Goal: Task Accomplishment & Management: Manage account settings

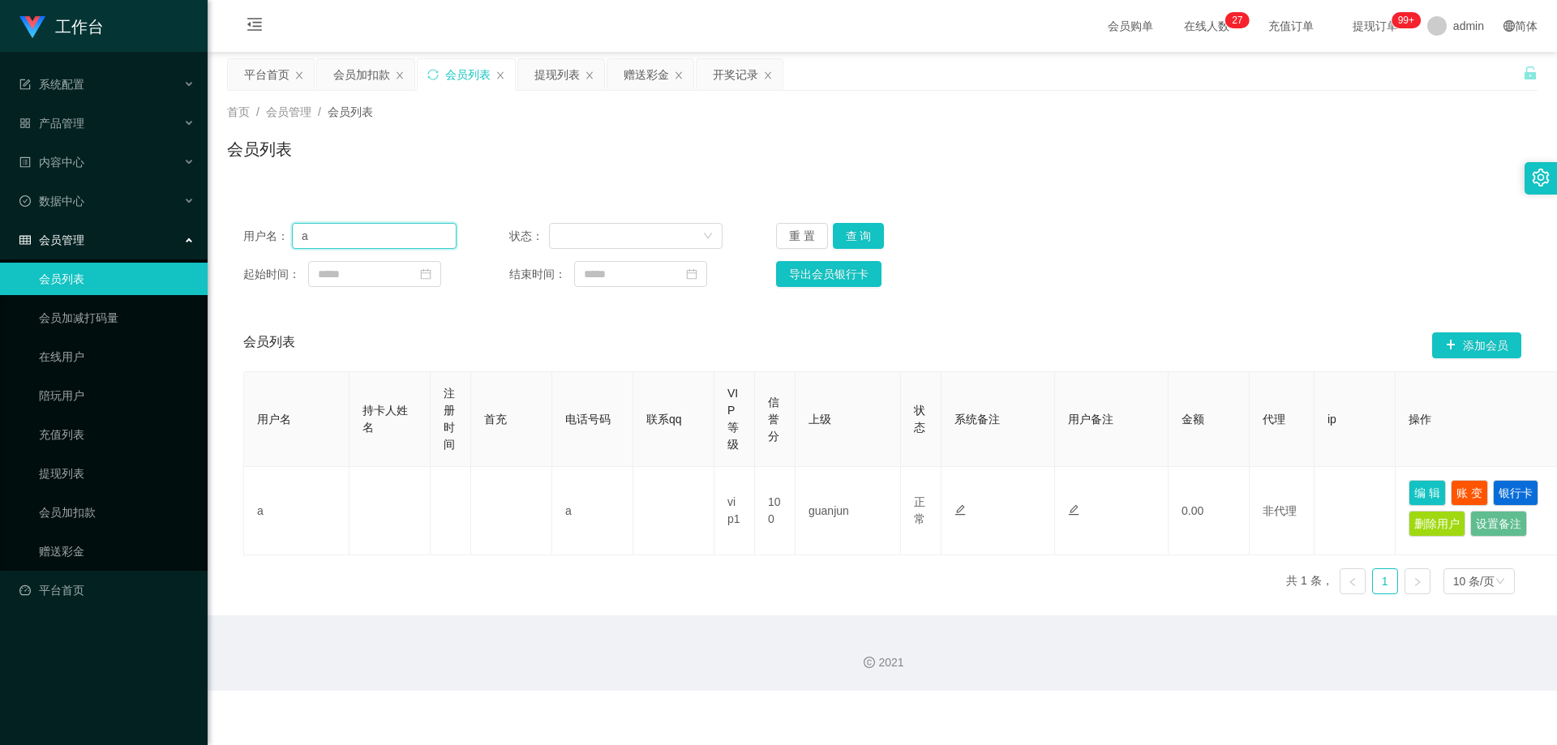
drag, startPoint x: 136, startPoint y: 244, endPoint x: 170, endPoint y: 252, distance: 35.0
click at [152, 250] on section "工作台 系统配置 产品管理 内容中心 数据中心 会员管理 会员列表 会员加减打码量 在线用户 陪玩用户 充值列表 提现列表 会员加扣款 赠送彩金 平台首页 保…" at bounding box center [778, 345] width 1557 height 691
paste input "hartbert95"
type input "hartbert95"
drag, startPoint x: 866, startPoint y: 238, endPoint x: 920, endPoint y: 254, distance: 55.9
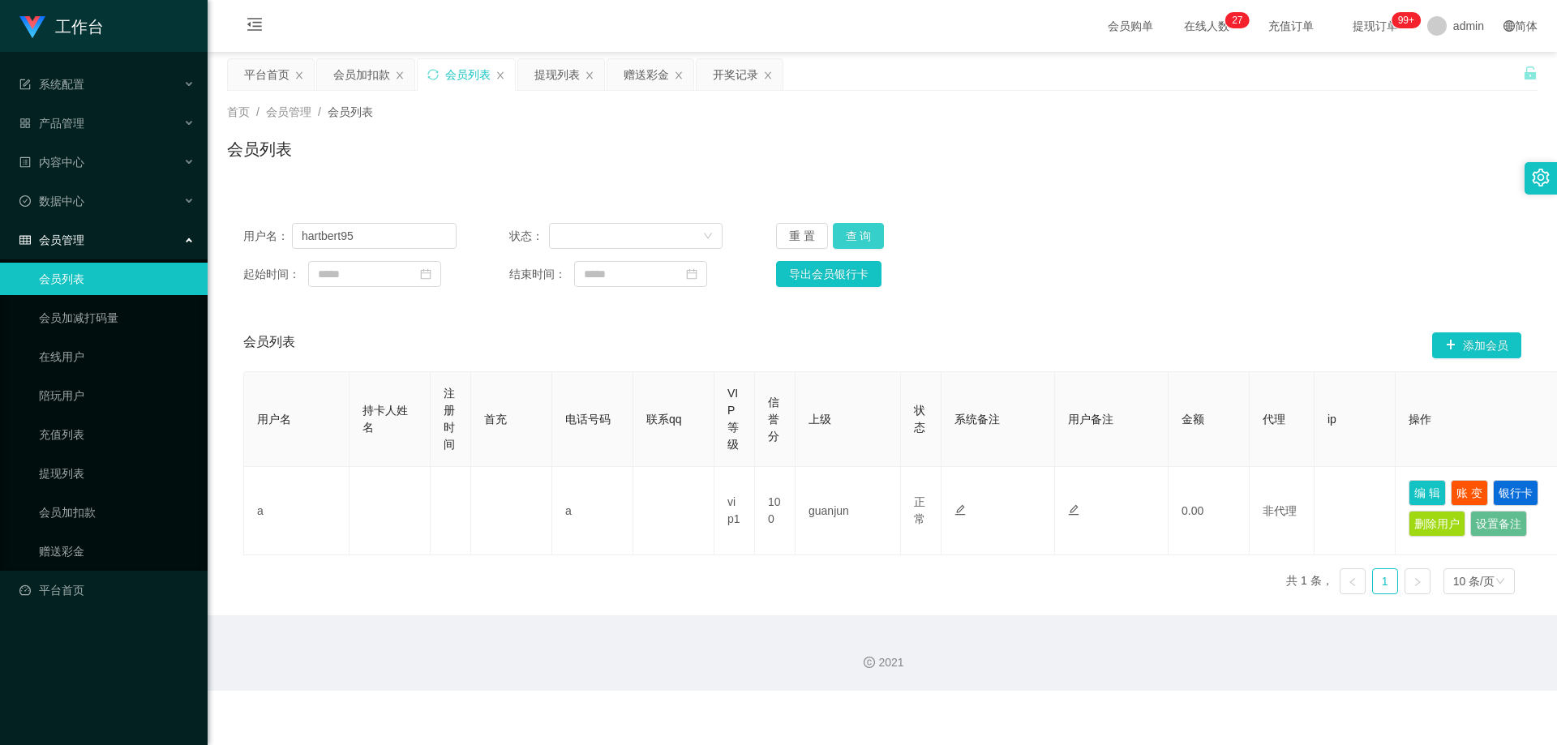
click at [868, 238] on button "查 询" at bounding box center [859, 236] width 52 height 26
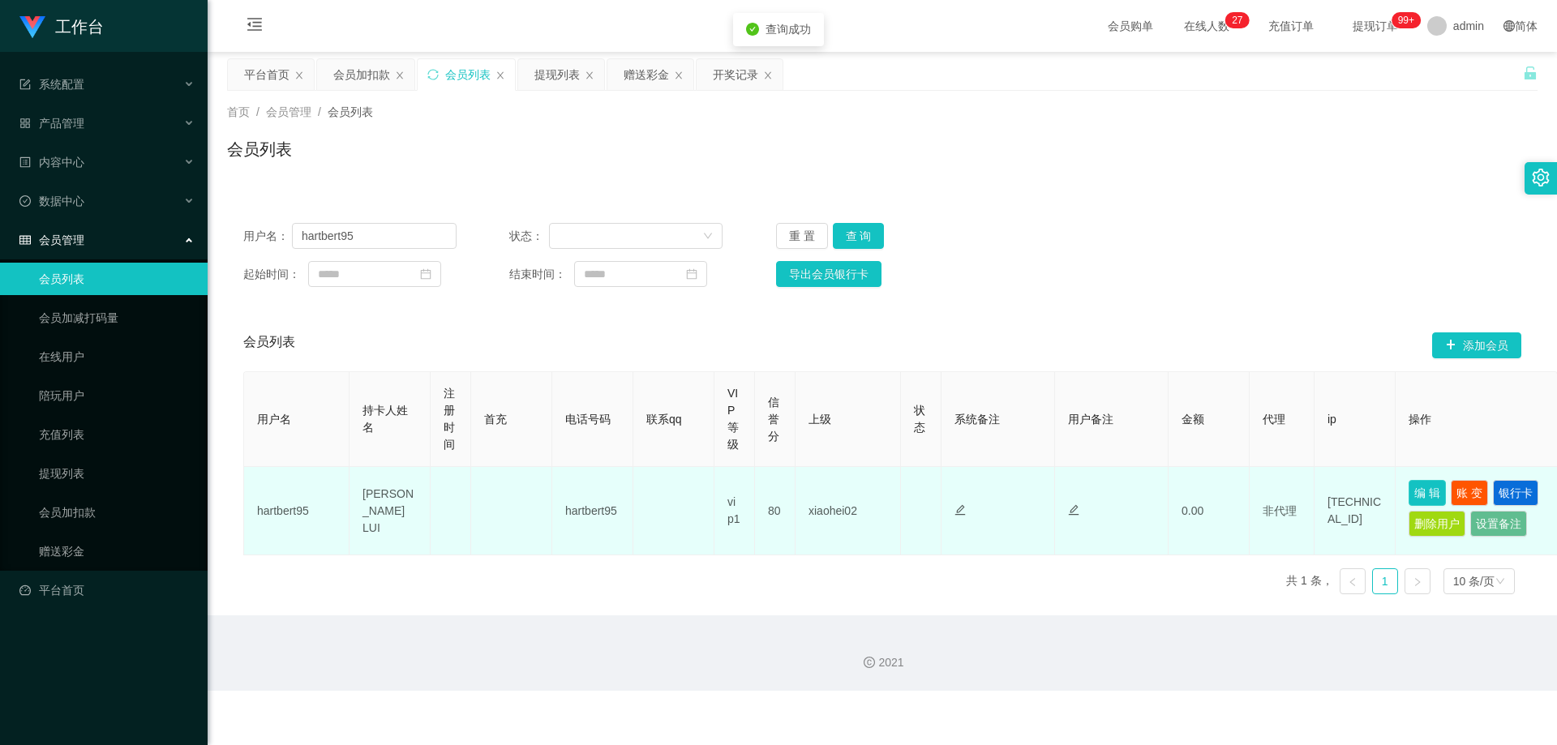
click at [1426, 494] on button "编 辑" at bounding box center [1427, 493] width 37 height 26
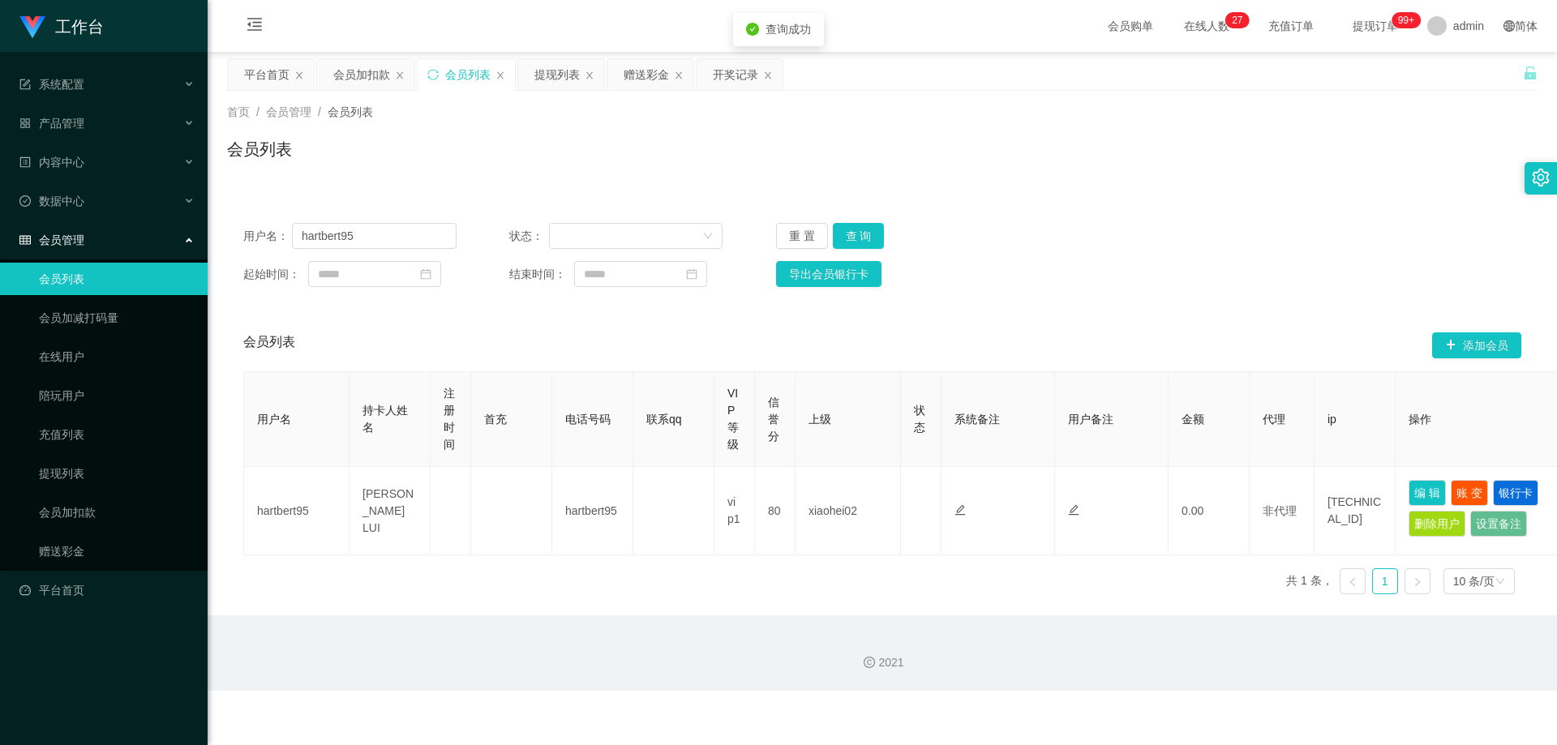
type input "hartbert95"
type input "[PERSON_NAME] LUI"
type input "80"
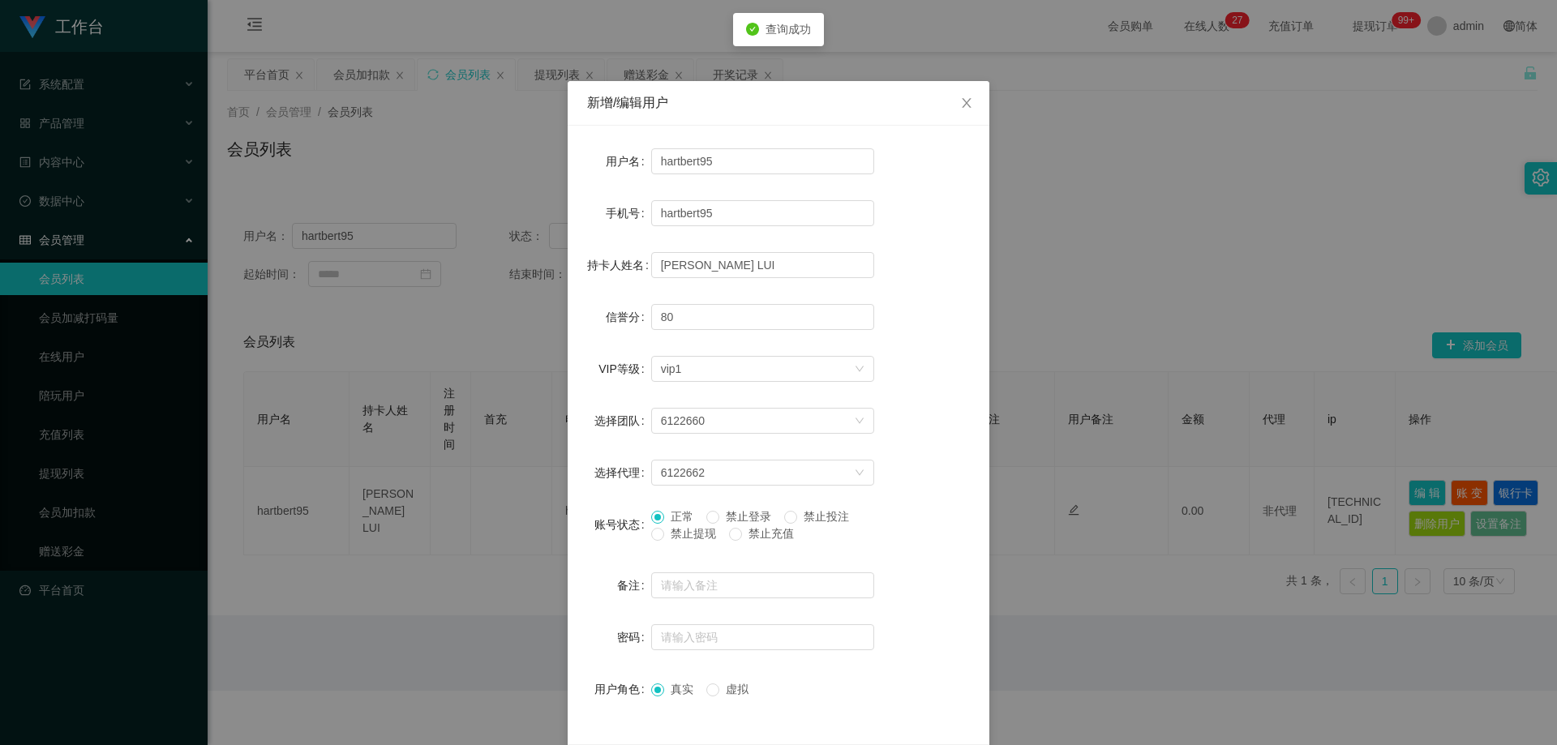
drag, startPoint x: 658, startPoint y: 530, endPoint x: 800, endPoint y: 571, distance: 147.8
click at [659, 530] on label "禁止提现" at bounding box center [686, 534] width 71 height 17
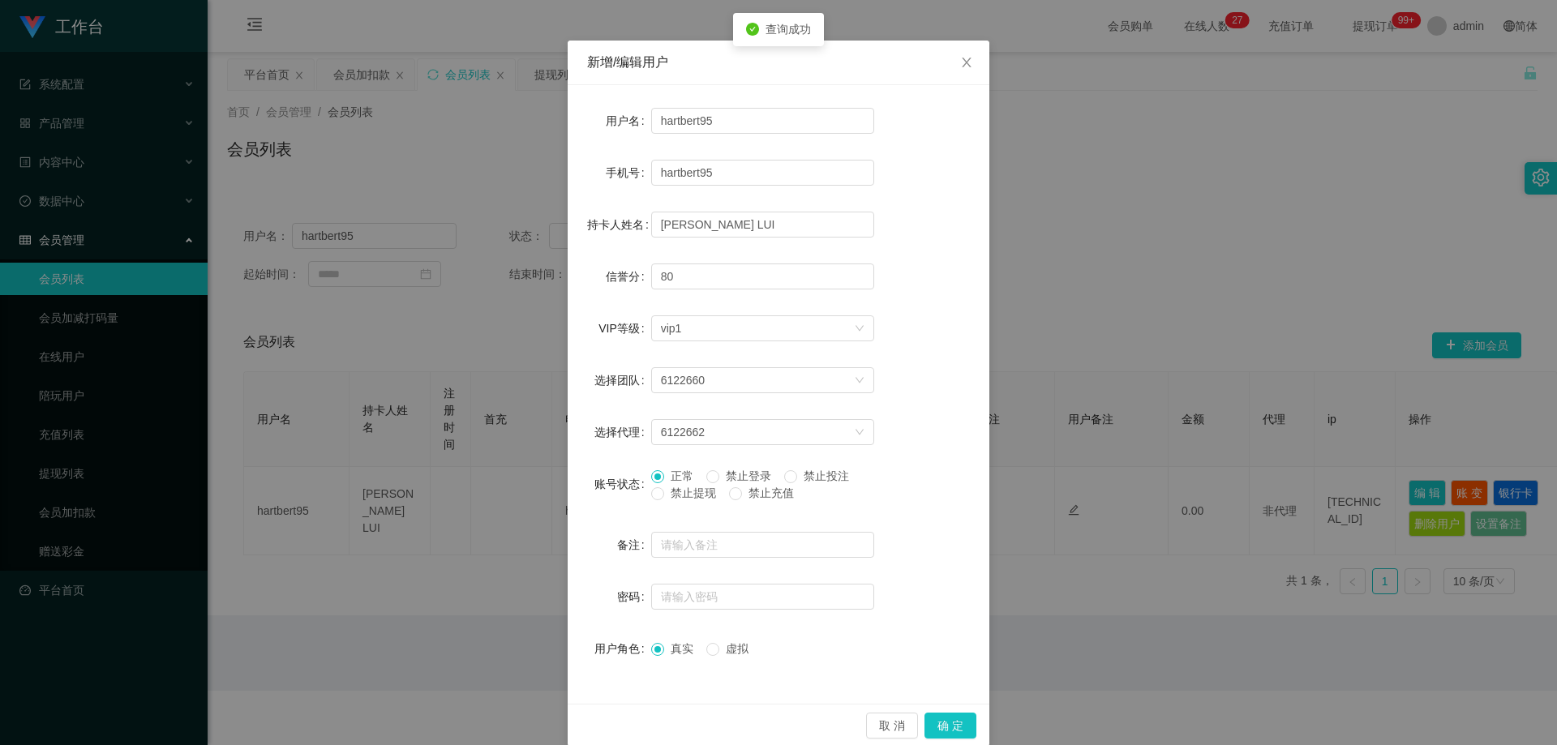
scroll to position [62, 0]
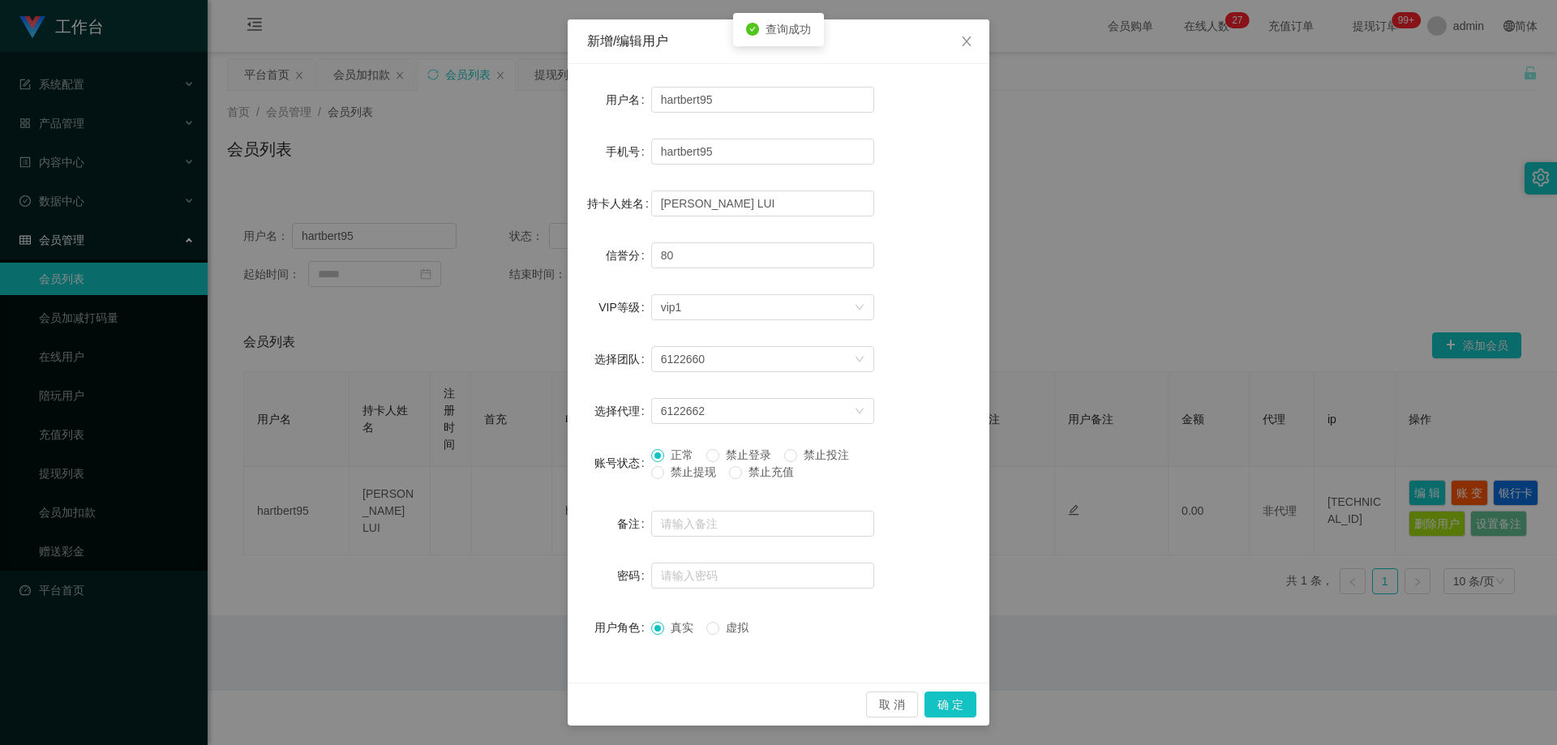
drag, startPoint x: 677, startPoint y: 475, endPoint x: 807, endPoint y: 545, distance: 147.3
click at [676, 476] on span "禁止提现" at bounding box center [693, 472] width 58 height 13
click at [940, 699] on button "确 定" at bounding box center [951, 705] width 52 height 26
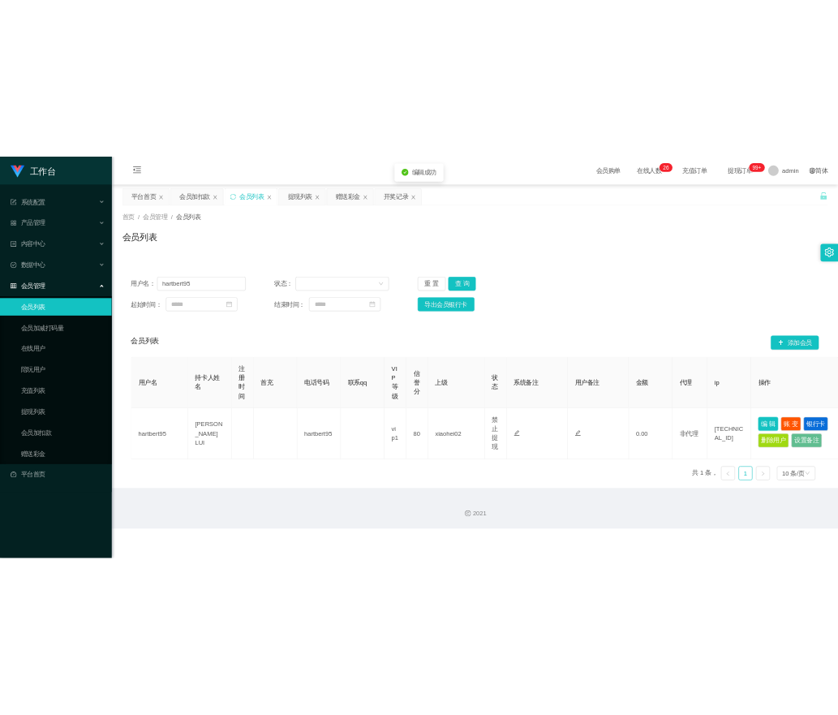
scroll to position [0, 0]
